Goal: Task Accomplishment & Management: Manage account settings

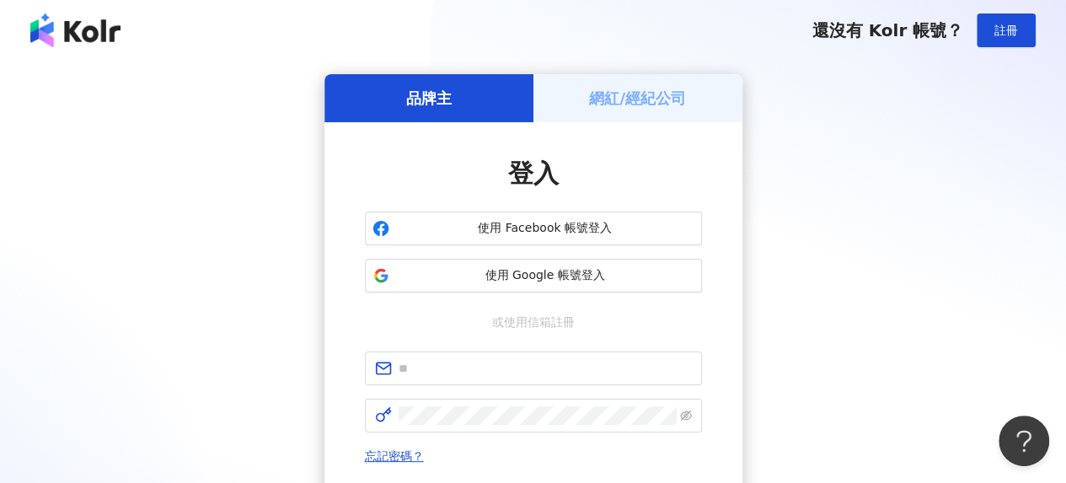
click at [669, 97] on h5 "網紅/經紀公司" at bounding box center [637, 98] width 97 height 21
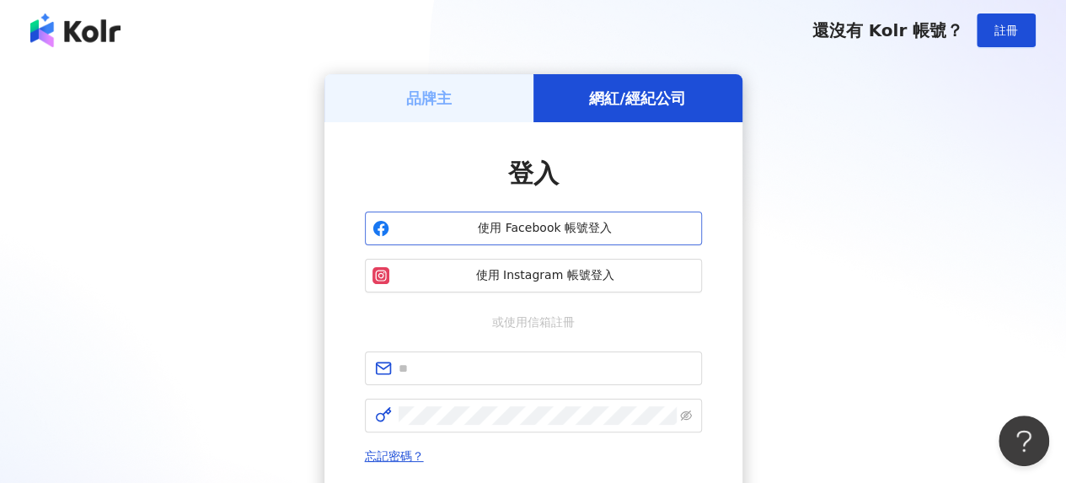
scroll to position [169, 0]
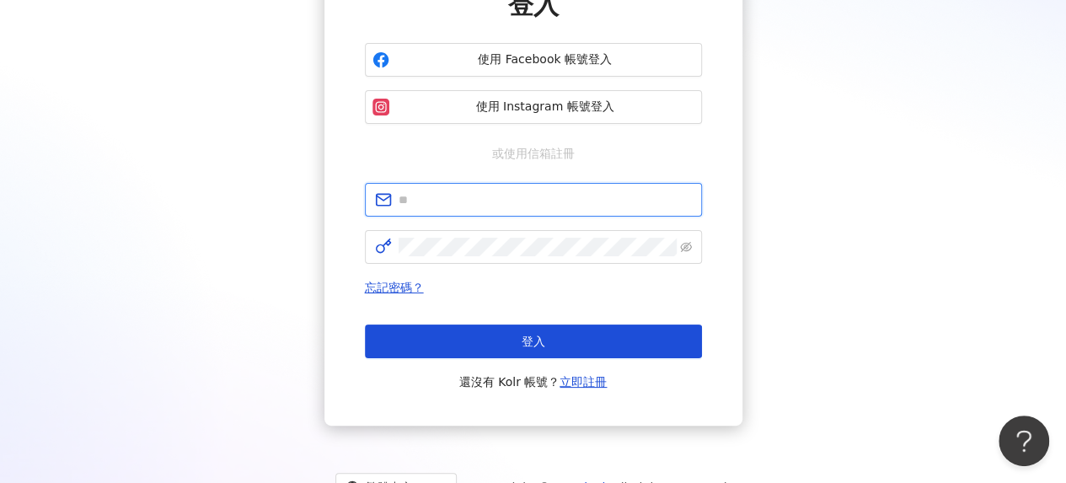
click at [539, 199] on input "text" at bounding box center [545, 199] width 293 height 19
type input "**********"
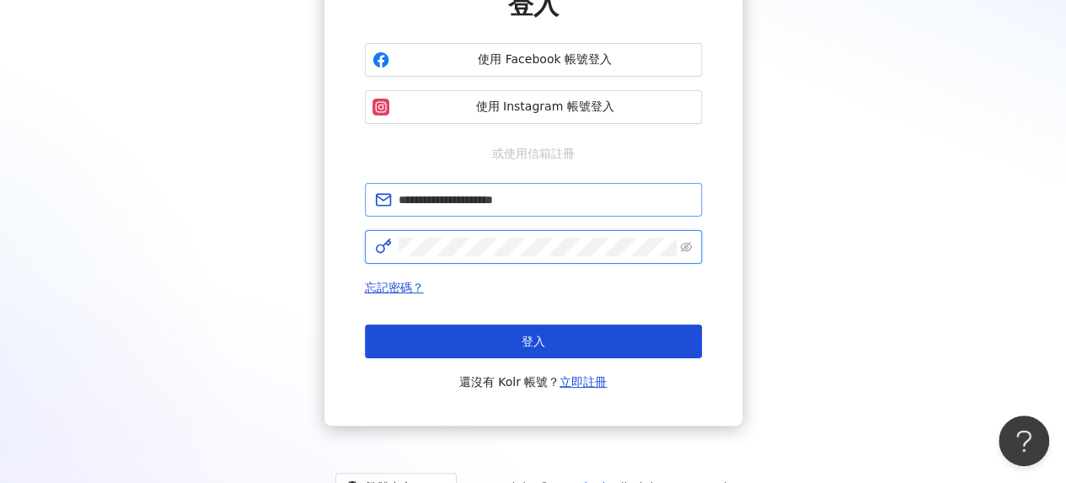
click button "登入" at bounding box center [533, 341] width 337 height 34
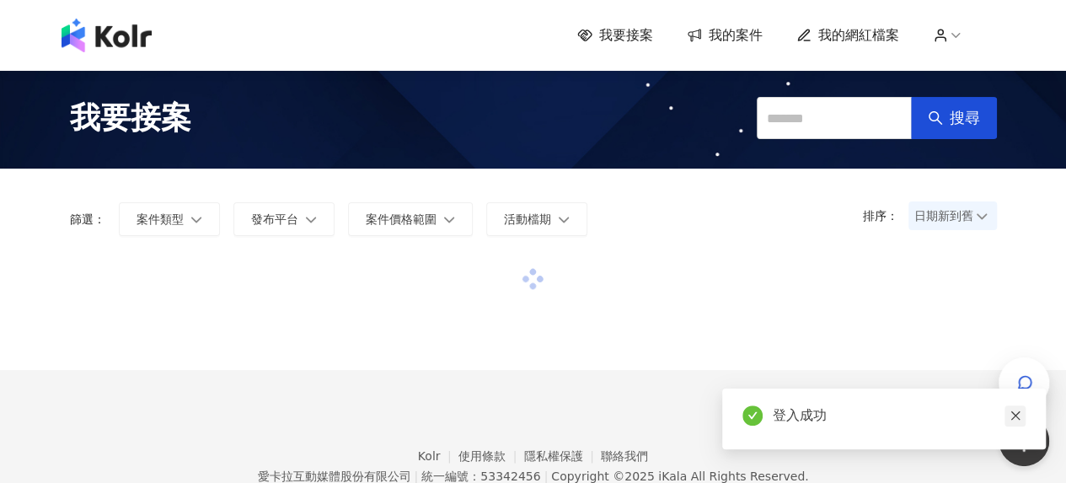
click at [1015, 415] on icon "close" at bounding box center [1014, 415] width 9 height 9
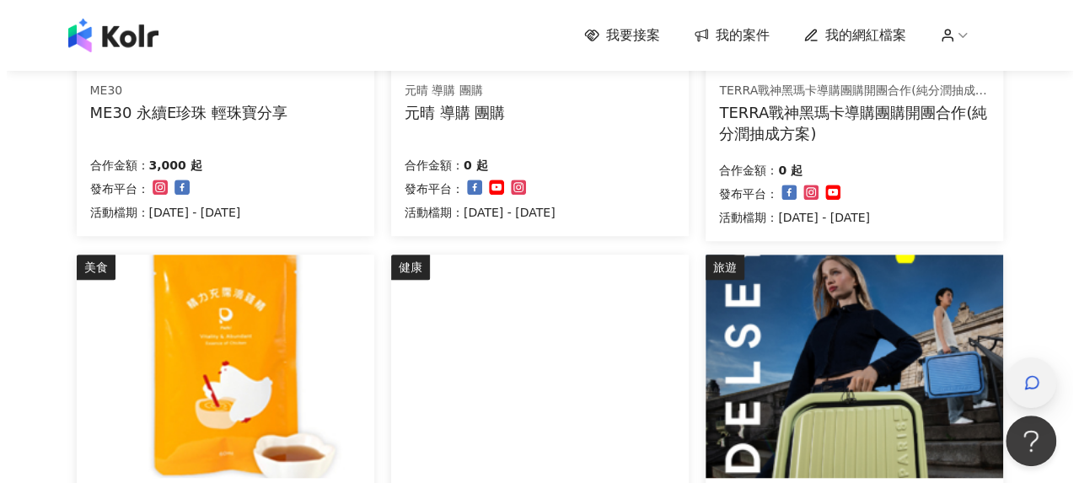
scroll to position [337, 0]
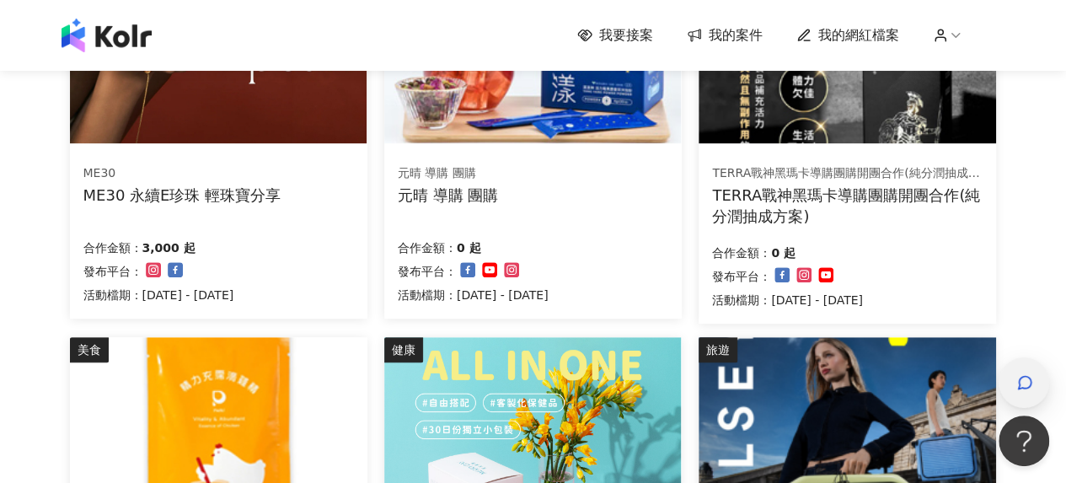
click at [1038, 377] on div "button" at bounding box center [1024, 382] width 51 height 51
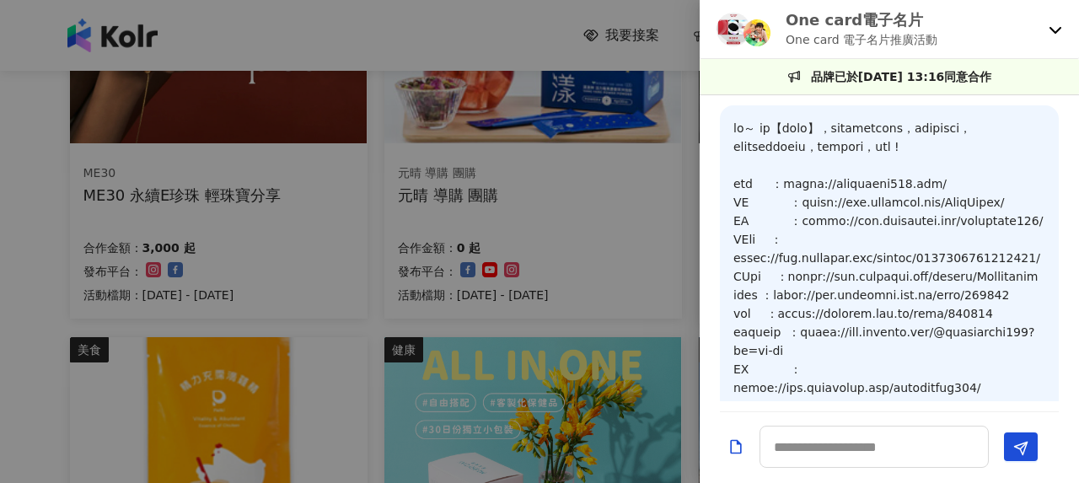
scroll to position [1778, 0]
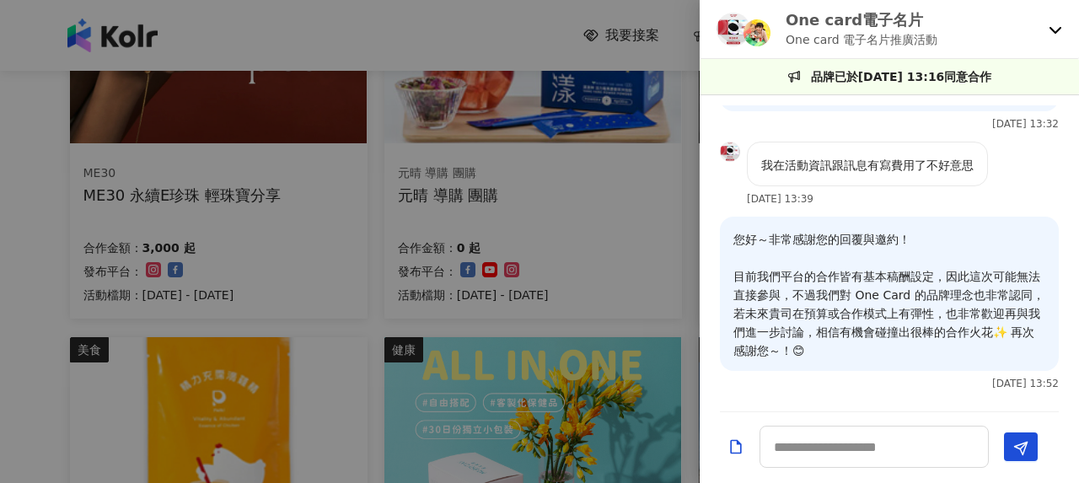
click at [1054, 32] on icon at bounding box center [1055, 30] width 12 height 7
